Goal: Task Accomplishment & Management: Manage account settings

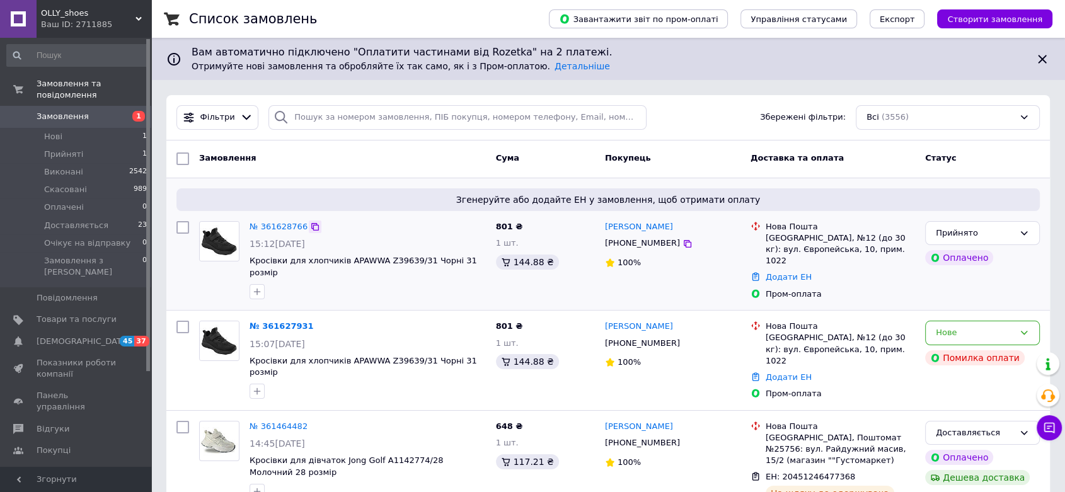
click at [311, 223] on icon at bounding box center [315, 227] width 8 height 8
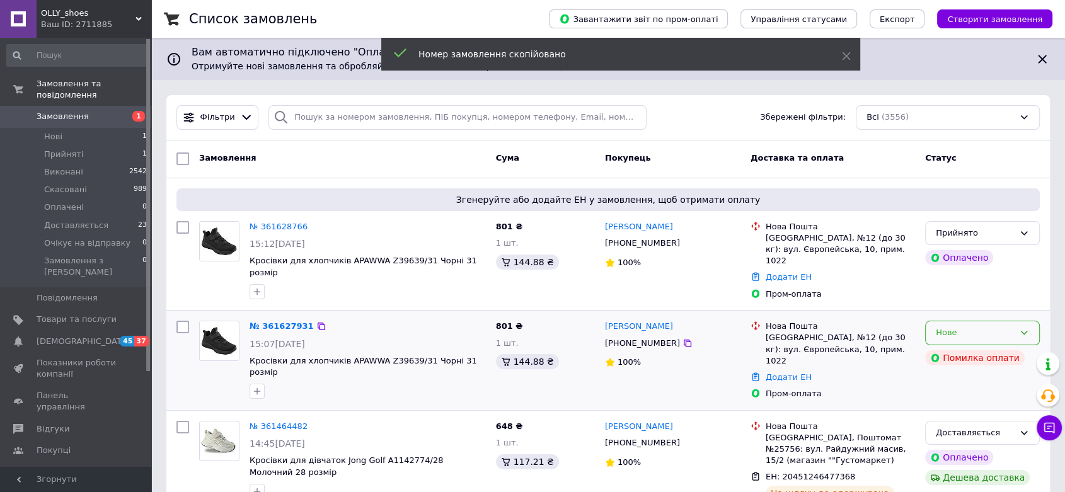
click at [1028, 328] on icon at bounding box center [1024, 333] width 10 height 10
click at [964, 395] on li "Скасовано" at bounding box center [982, 405] width 113 height 23
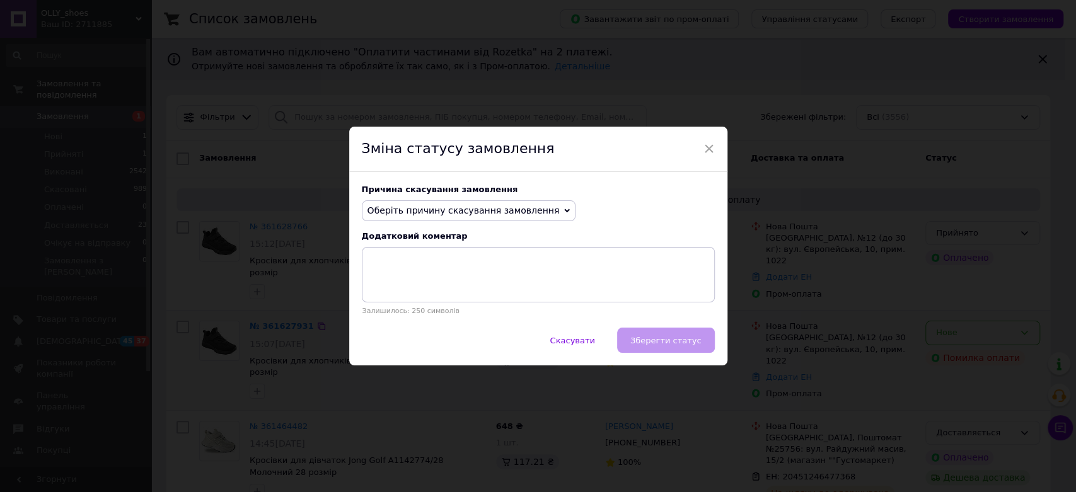
click at [452, 210] on span "Оберіть причину скасування замовлення" at bounding box center [463, 210] width 192 height 10
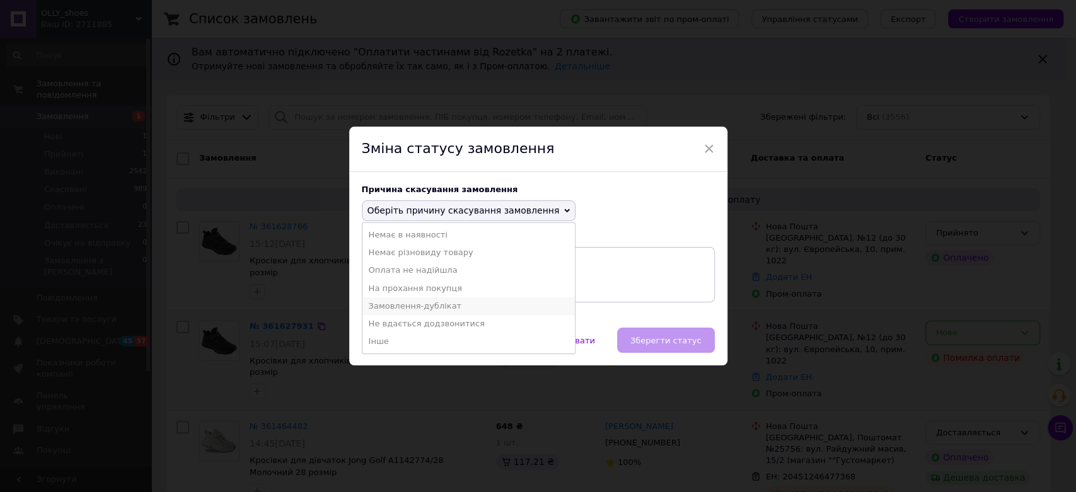
click at [426, 301] on li "Замовлення-дублікат" at bounding box center [468, 306] width 213 height 18
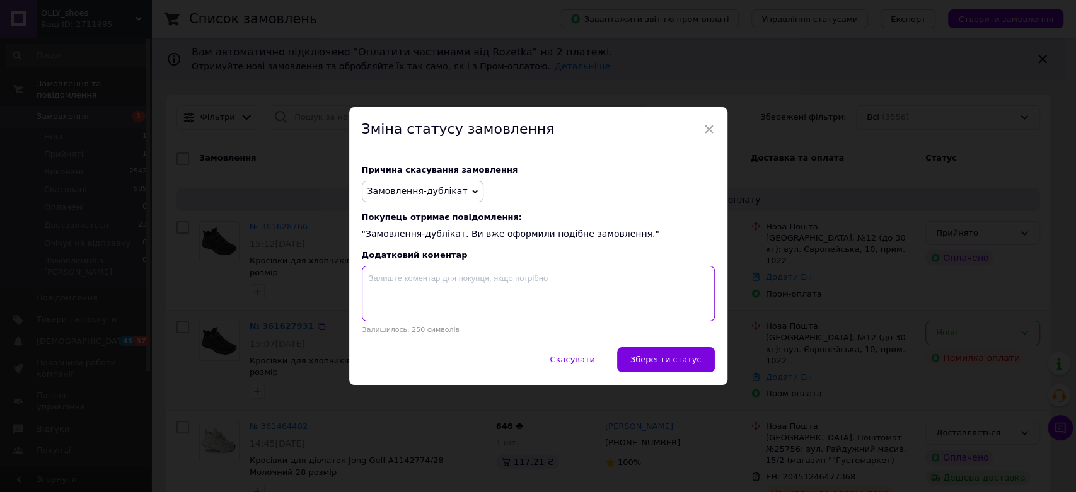
click at [434, 299] on textarea at bounding box center [538, 293] width 353 height 55
paste textarea "361628766"
type textarea "361628766"
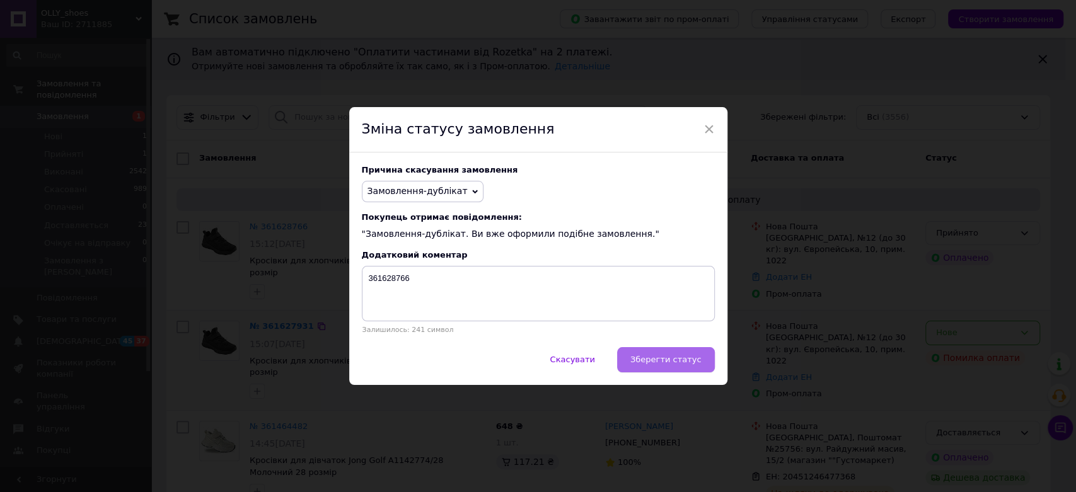
click at [652, 357] on span "Зберегти статус" at bounding box center [665, 359] width 71 height 9
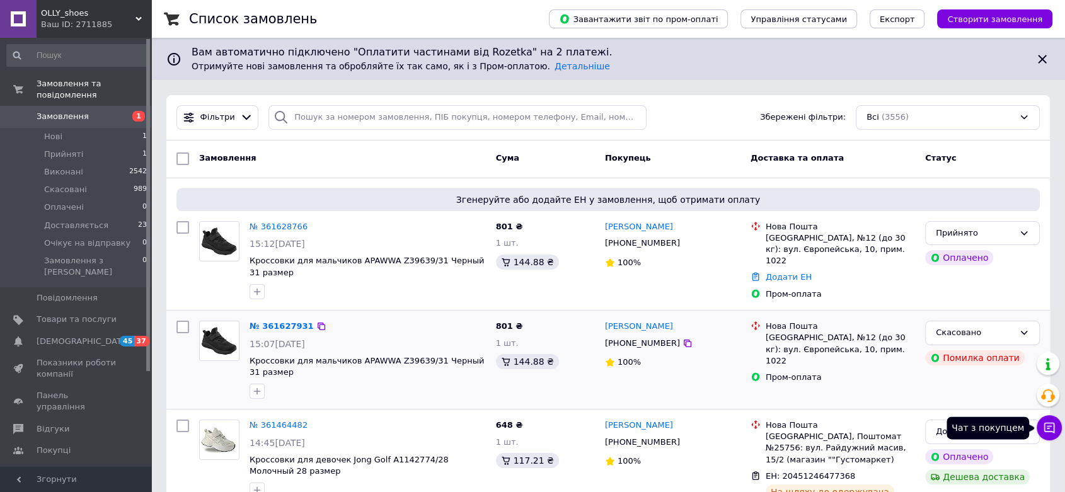
click at [1040, 426] on button "Чат з покупцем" at bounding box center [1049, 427] width 25 height 25
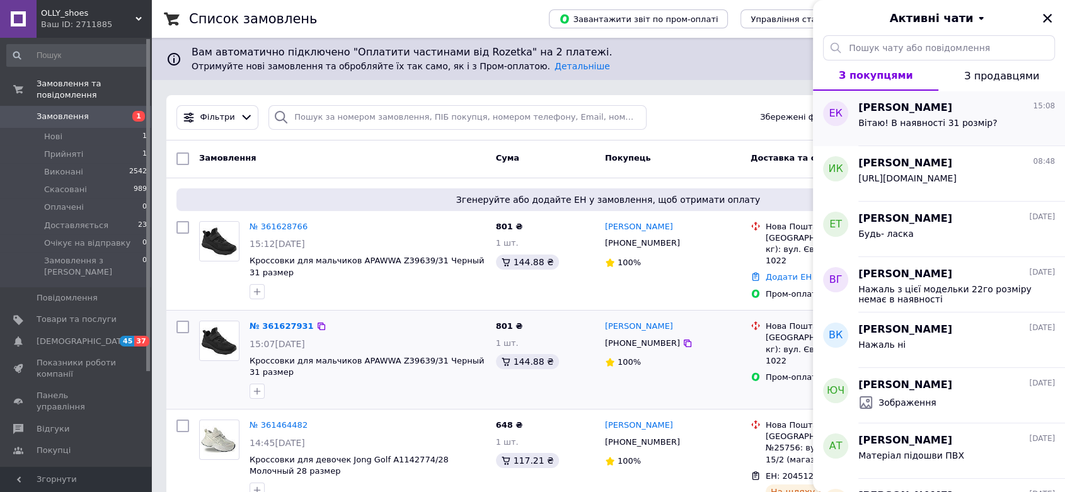
click at [900, 126] on span "Вітаю! В наявності 31 розмір?" at bounding box center [927, 123] width 139 height 10
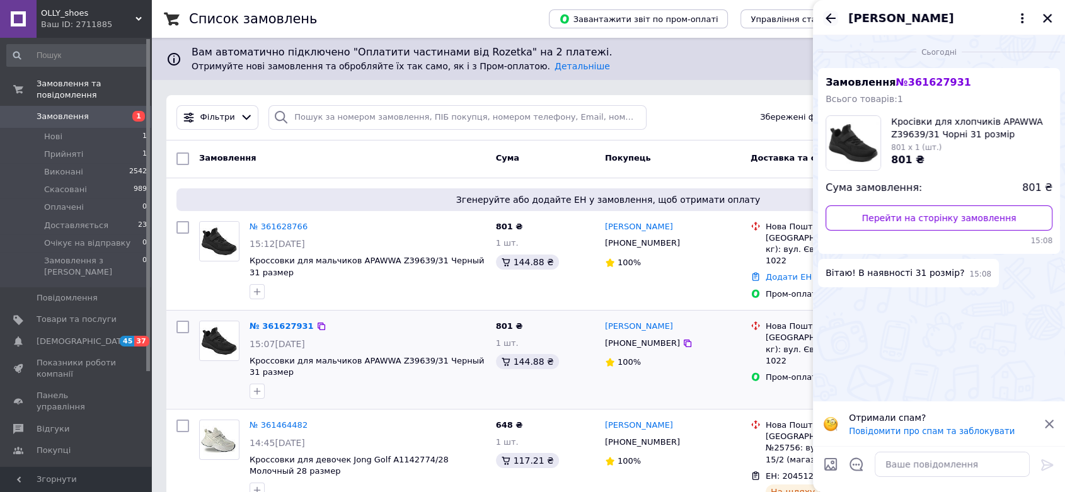
click at [832, 13] on icon "Назад" at bounding box center [830, 18] width 15 height 15
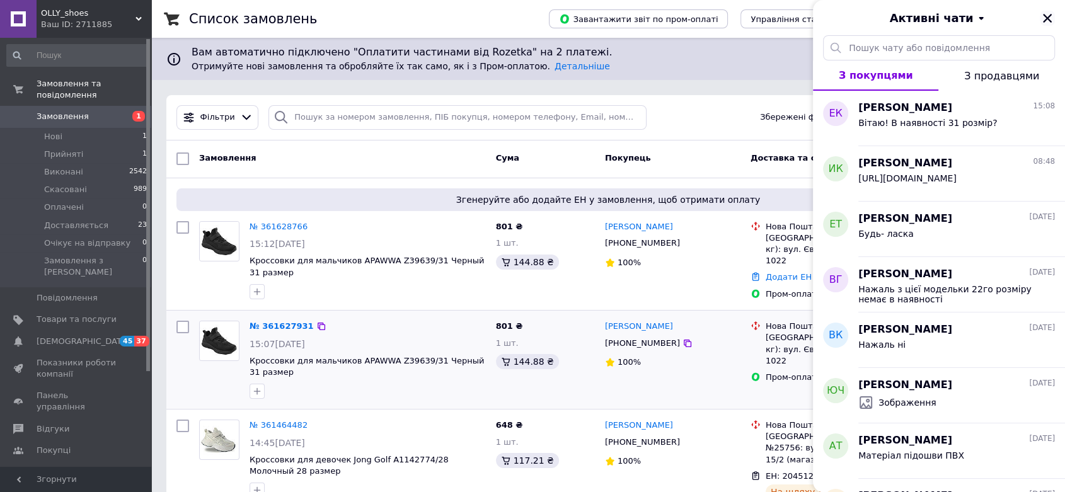
click at [1051, 14] on icon "Закрити" at bounding box center [1047, 18] width 11 height 11
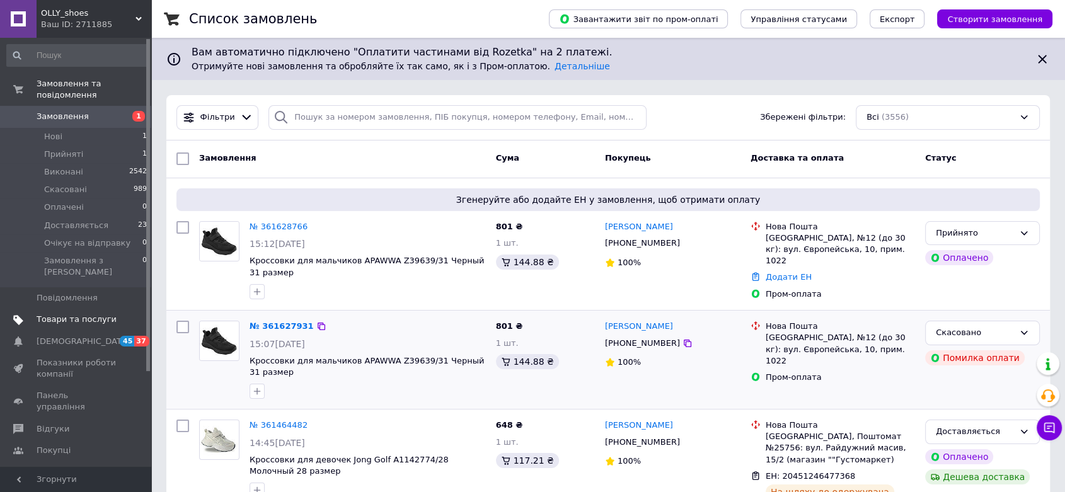
click at [83, 314] on span "Товари та послуги" at bounding box center [77, 319] width 80 height 11
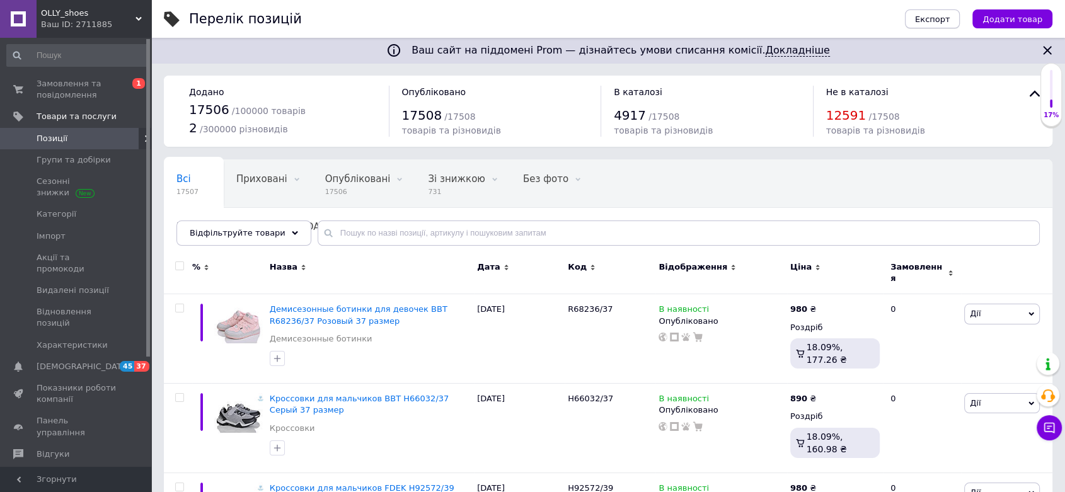
click at [939, 20] on span "Експорт" at bounding box center [932, 18] width 35 height 9
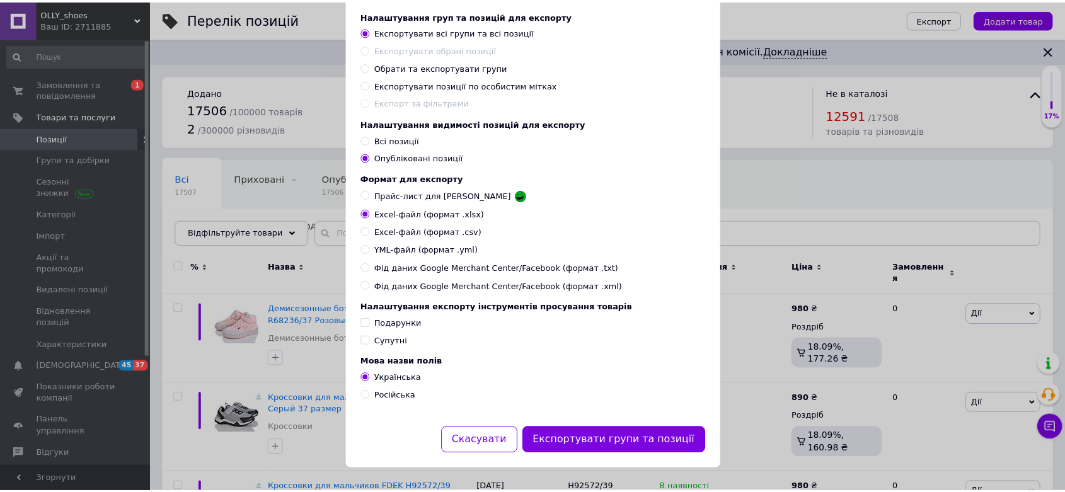
scroll to position [79, 0]
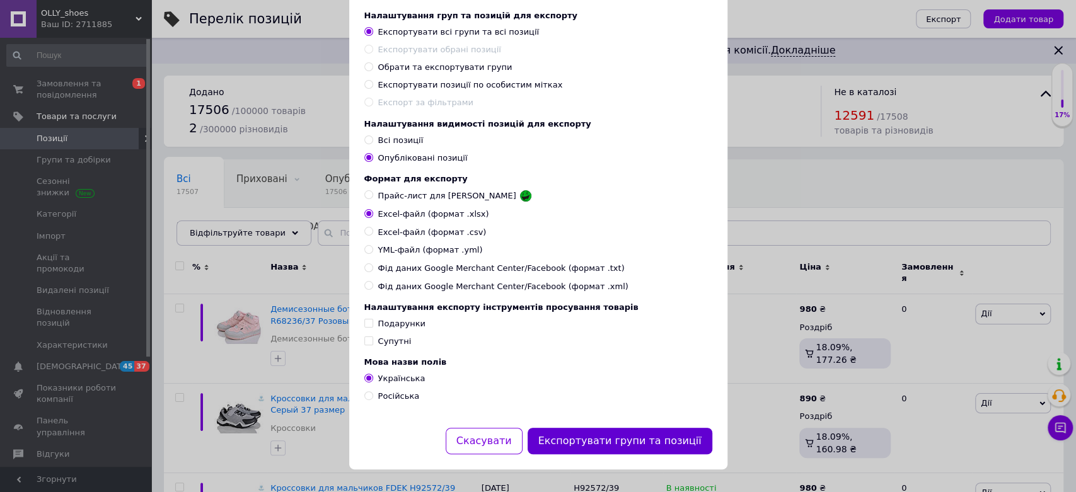
click at [610, 449] on button "Експортувати групи та позиції" at bounding box center [619, 441] width 185 height 27
